Goal: Task Accomplishment & Management: Complete application form

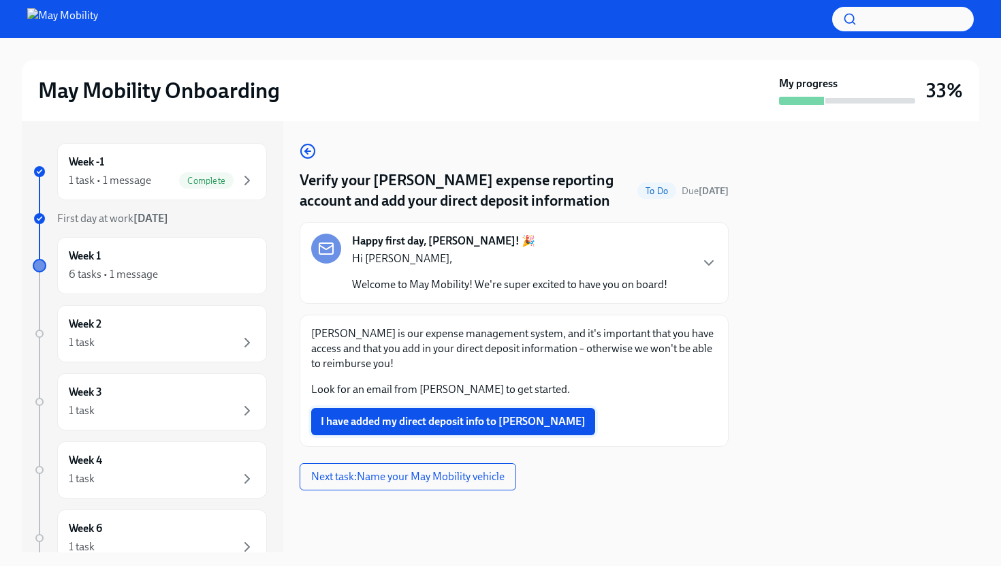
click at [435, 419] on span "I have added my direct deposit info to Fyle" at bounding box center [453, 422] width 265 height 14
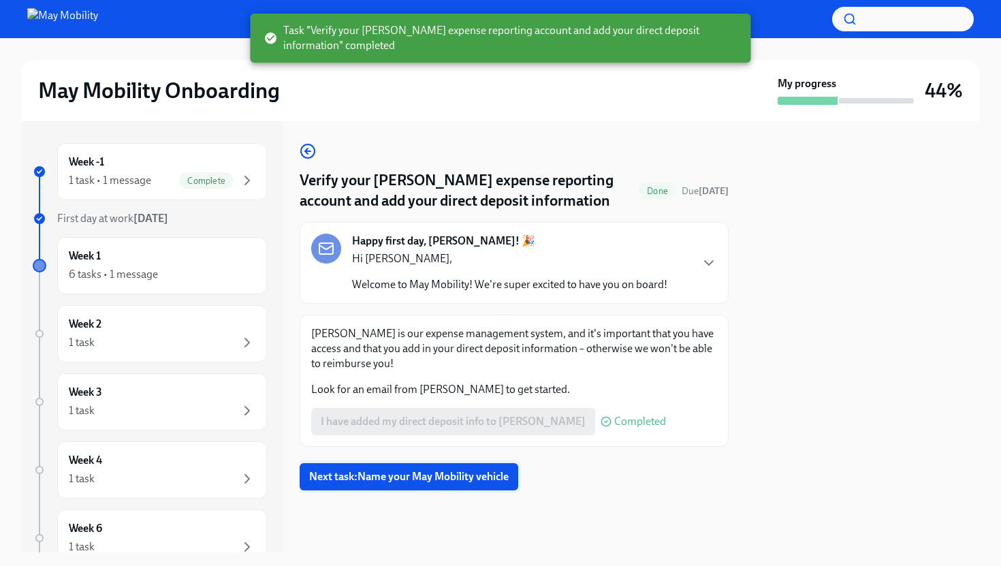
click at [445, 469] on button "Next task : Name your May Mobility vehicle" at bounding box center [409, 476] width 219 height 27
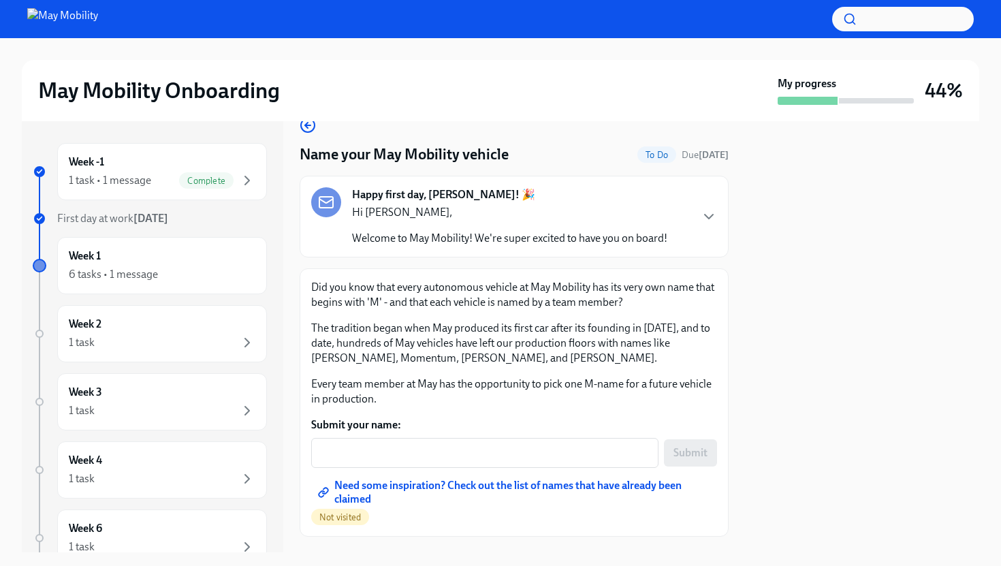
scroll to position [54, 0]
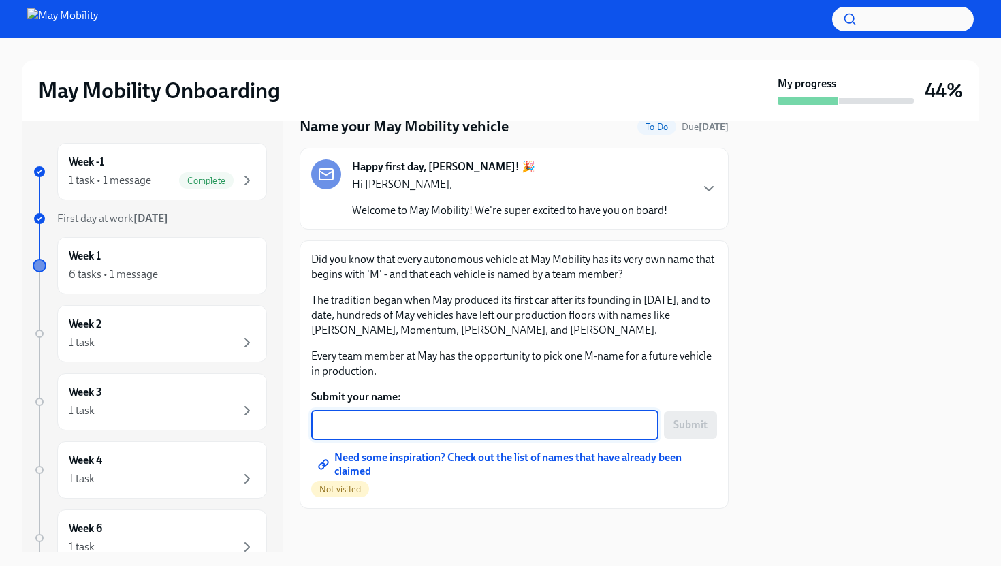
click at [435, 418] on textarea "Submit your name:" at bounding box center [484, 425] width 331 height 16
type textarea "Miracle"
click at [693, 426] on span "Submit" at bounding box center [691, 425] width 34 height 14
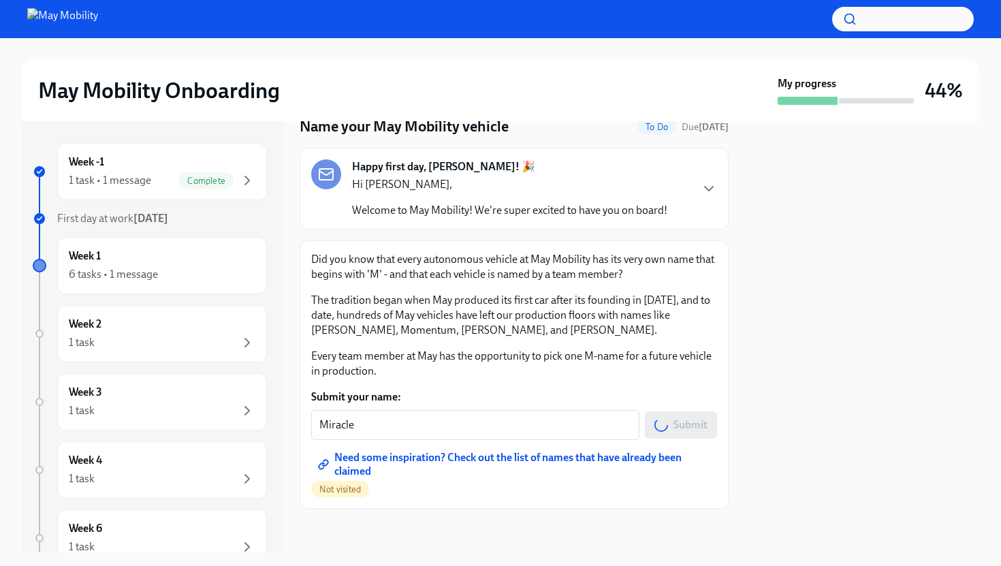
click at [623, 458] on span "Need some inspiration? Check out the list of names that have already been claim…" at bounding box center [514, 465] width 387 height 14
click at [532, 461] on span "Need some inspiration? Check out the list of names that have already been claim…" at bounding box center [514, 465] width 387 height 14
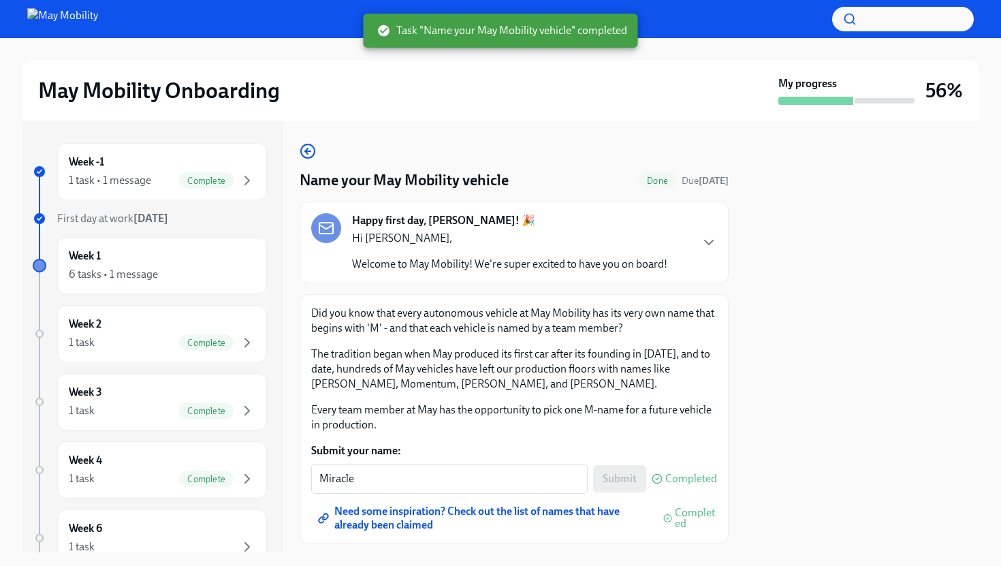
scroll to position [35, 0]
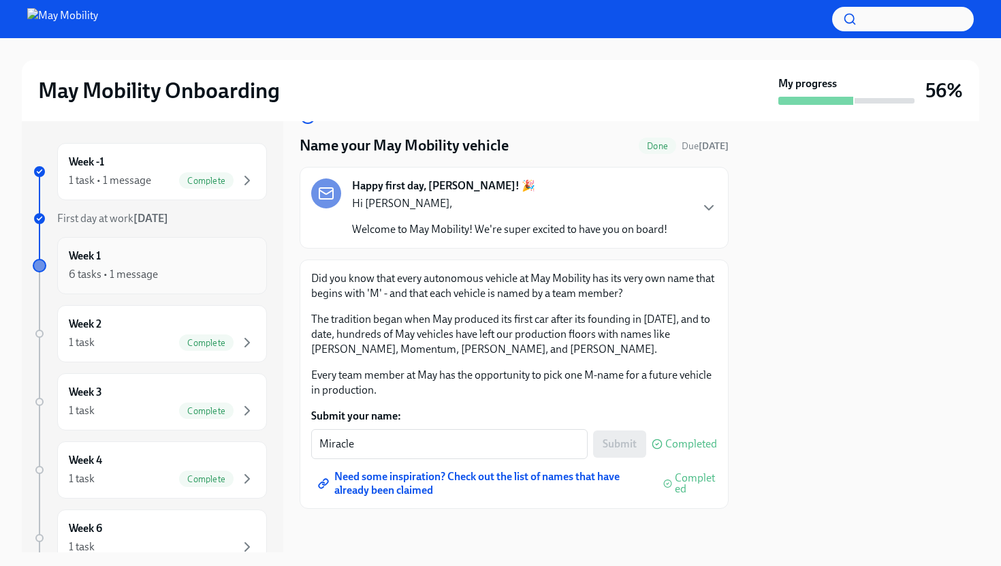
click at [185, 272] on div "6 tasks • 1 message" at bounding box center [162, 274] width 187 height 16
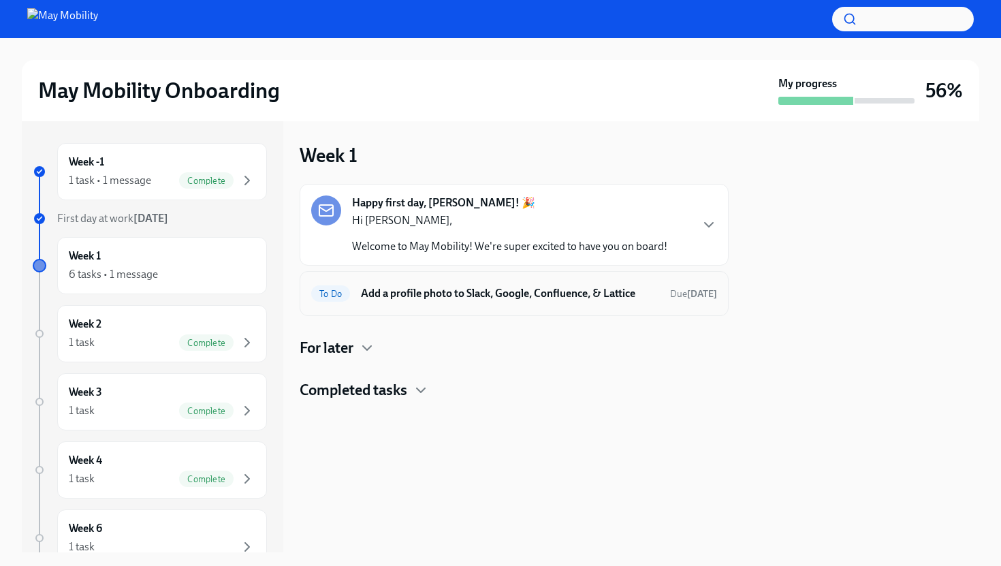
click at [485, 290] on h6 "Add a profile photo to Slack, Google, Confluence, & Lattice" at bounding box center [510, 293] width 298 height 15
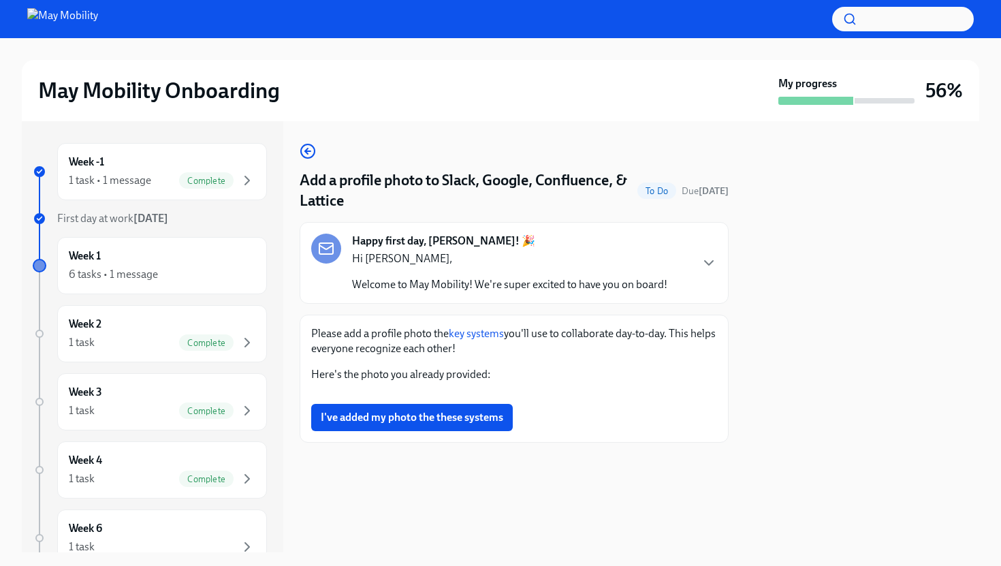
scroll to position [132, 0]
click at [577, 393] on button "Zoom image" at bounding box center [514, 393] width 406 height 0
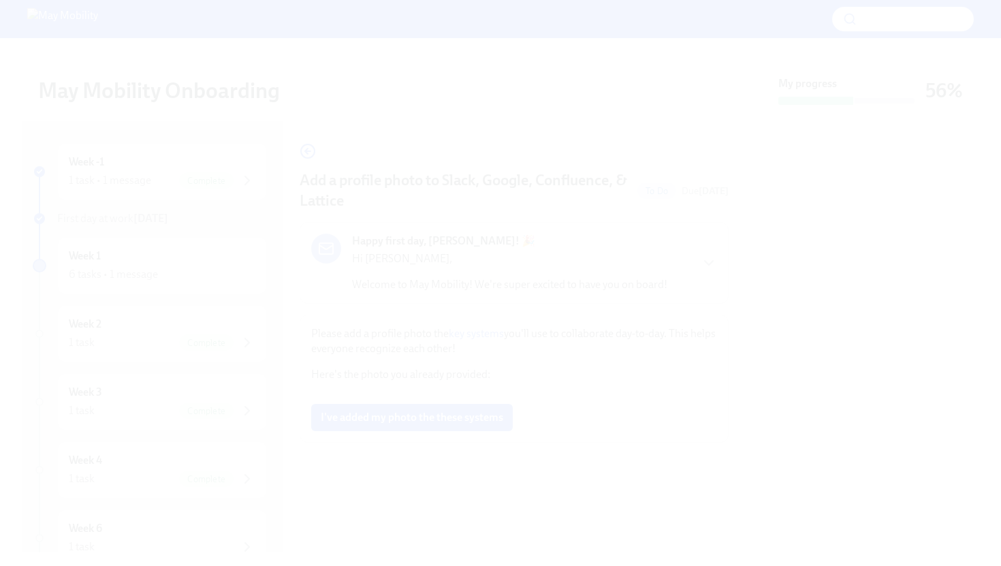
click at [813, 221] on button "Unzoom image" at bounding box center [500, 283] width 1001 height 566
